Goal: Transaction & Acquisition: Purchase product/service

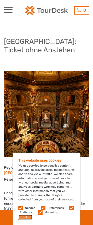
click at [29, 216] on button "OK" at bounding box center [25, 216] width 14 height 5
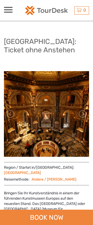
click at [28, 218] on div "BOOK NOW" at bounding box center [46, 216] width 93 height 15
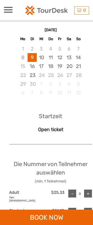
scroll to position [391, 0]
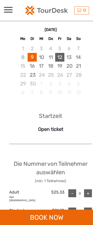
click at [62, 59] on div "12" at bounding box center [59, 57] width 9 height 9
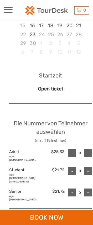
scroll to position [444, 0]
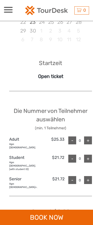
click at [90, 144] on div "+" at bounding box center [89, 140] width 8 height 8
type input "1"
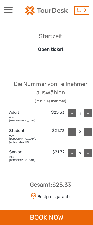
scroll to position [550, 0]
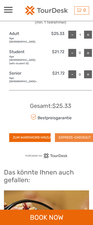
click at [74, 133] on button "EXPRESS-CHECKOUT" at bounding box center [75, 137] width 40 height 8
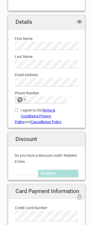
click at [20, 99] on div "No country selected" at bounding box center [19, 99] width 5 height 5
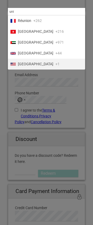
type input "uni"
click at [37, 66] on span "United States" at bounding box center [36, 64] width 36 height 6
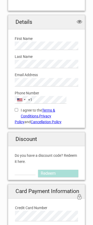
click at [51, 104] on div "I agree to the Terms & Conditions , Privacy Policy and Cancellation Policy You …" at bounding box center [47, 114] width 72 height 21
click at [25, 110] on label "I agree to the Terms & Conditions , Privacy Policy and Cancellation Policy" at bounding box center [47, 116] width 64 height 18
click at [18, 110] on input "I agree to the Terms & Conditions , Privacy Policy and Cancellation Policy" at bounding box center [16, 109] width 3 height 3
checkbox input "true"
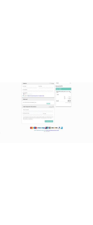
scroll to position [49, 0]
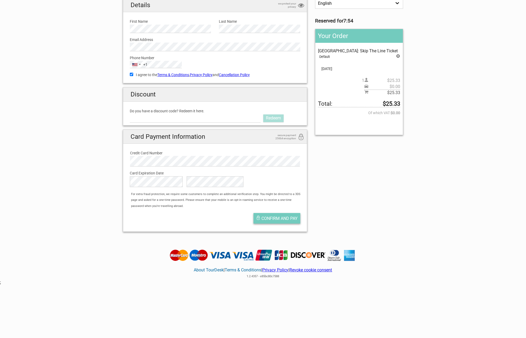
click at [93, 217] on span "Confirm and pay" at bounding box center [279, 218] width 36 height 5
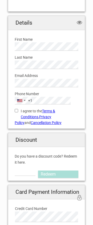
scroll to position [185, 0]
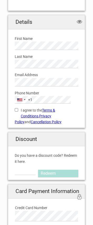
click at [33, 110] on label "I agree to the Terms & Conditions , Privacy Policy and Cancellation Policy" at bounding box center [47, 116] width 64 height 18
click at [18, 110] on input "I agree to the Terms & Conditions , Privacy Policy and Cancellation Policy" at bounding box center [16, 109] width 3 height 3
checkbox input "true"
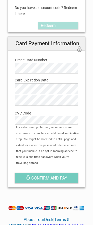
scroll to position [343, 0]
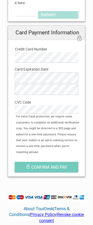
click at [37, 71] on label "Card Expiration Date" at bounding box center [47, 69] width 64 height 6
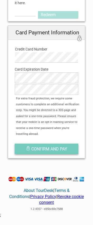
click at [31, 145] on button "Confirm and pay" at bounding box center [47, 148] width 64 height 11
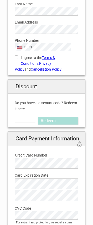
scroll to position [238, 0]
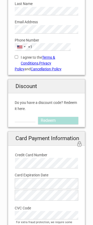
click at [16, 56] on input "I agree to the Terms & Conditions , Privacy Policy and Cancellation Policy" at bounding box center [16, 56] width 3 height 3
checkbox input "true"
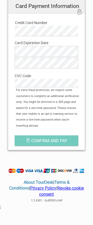
click at [44, 68] on div "The Card Expiration Year field is required." at bounding box center [47, 64] width 64 height 12
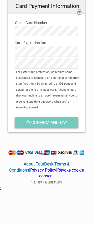
click at [60, 120] on span "Confirm and pay" at bounding box center [49, 122] width 36 height 5
